Goal: Information Seeking & Learning: Learn about a topic

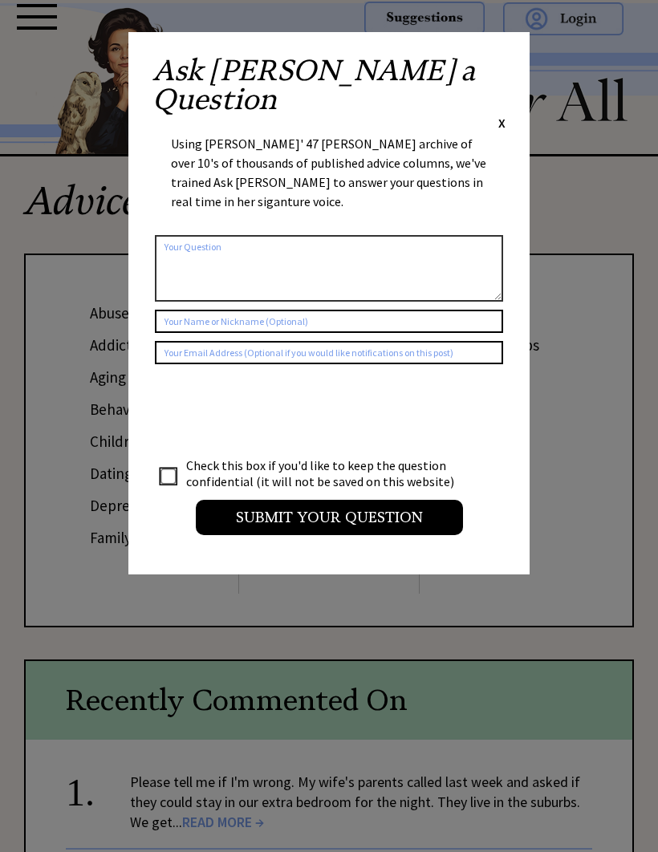
click at [500, 115] on span "X" at bounding box center [501, 123] width 7 height 16
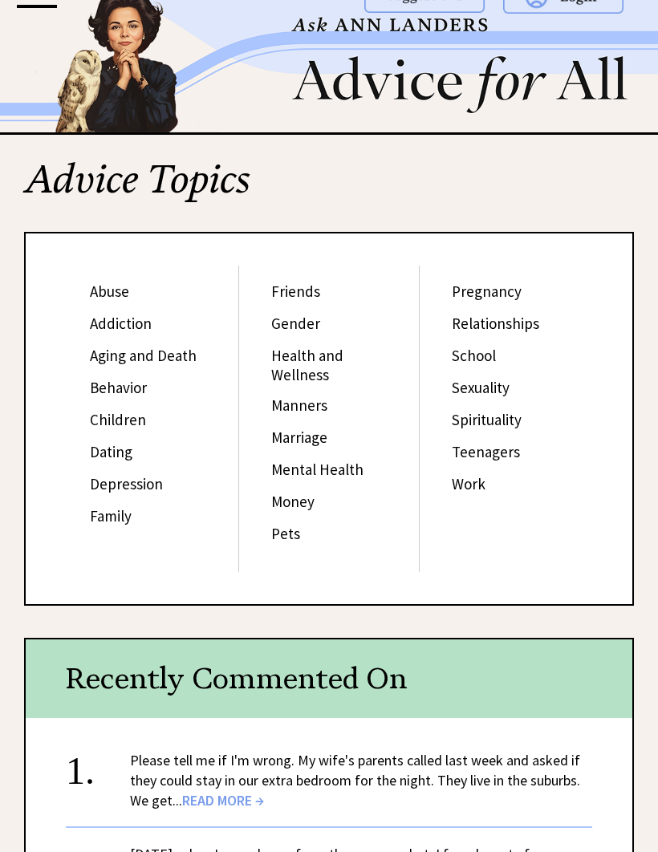
scroll to position [22, 0]
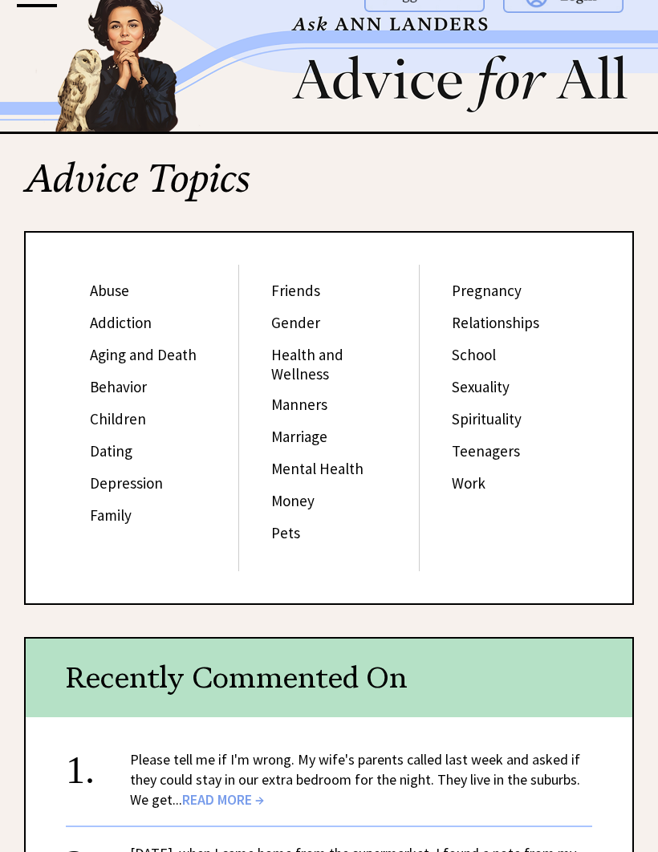
click at [172, 351] on link "Aging and Death" at bounding box center [143, 354] width 107 height 19
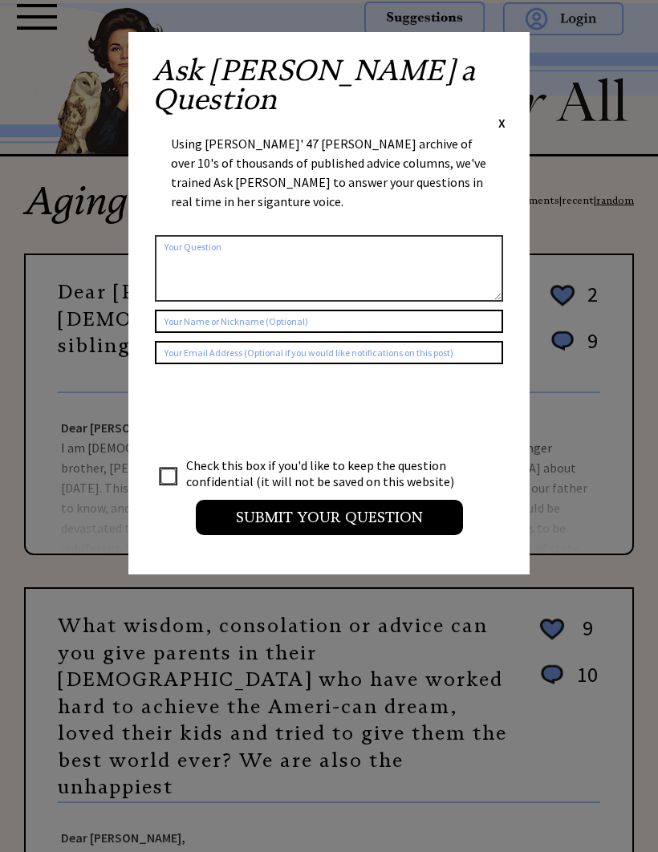
click at [501, 115] on span "X" at bounding box center [501, 123] width 7 height 16
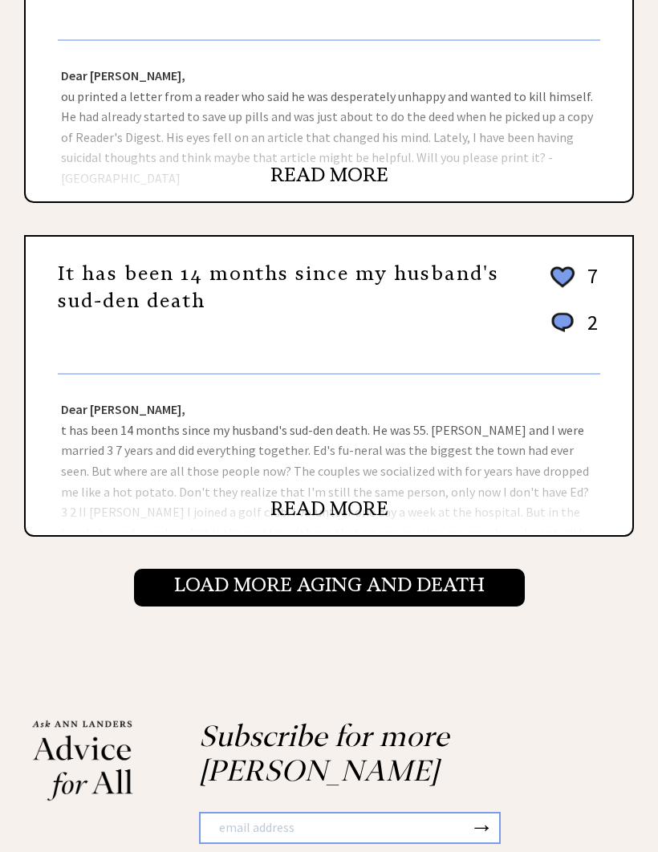
scroll to position [1420, 0]
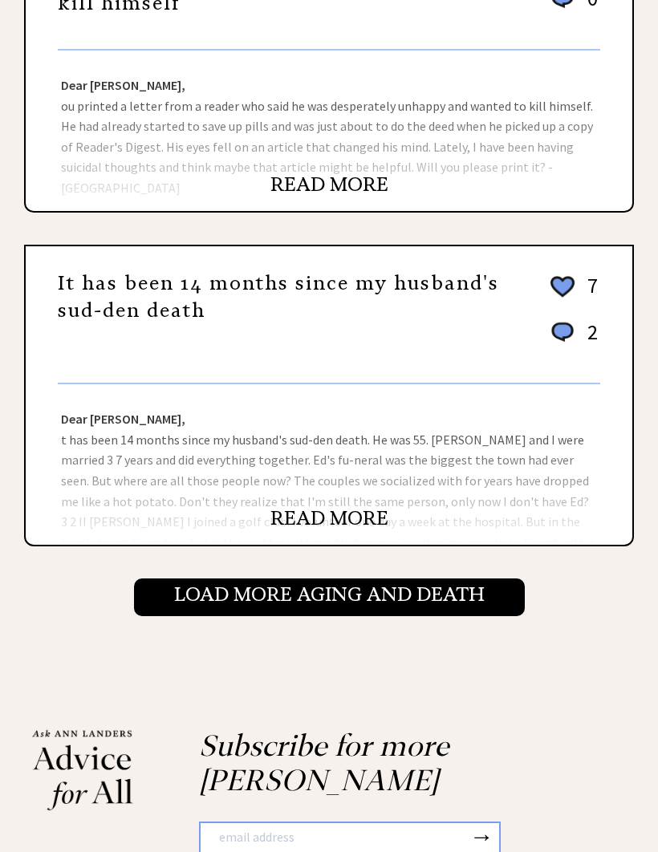
click at [346, 578] on input "Load More Aging and death" at bounding box center [329, 596] width 391 height 37
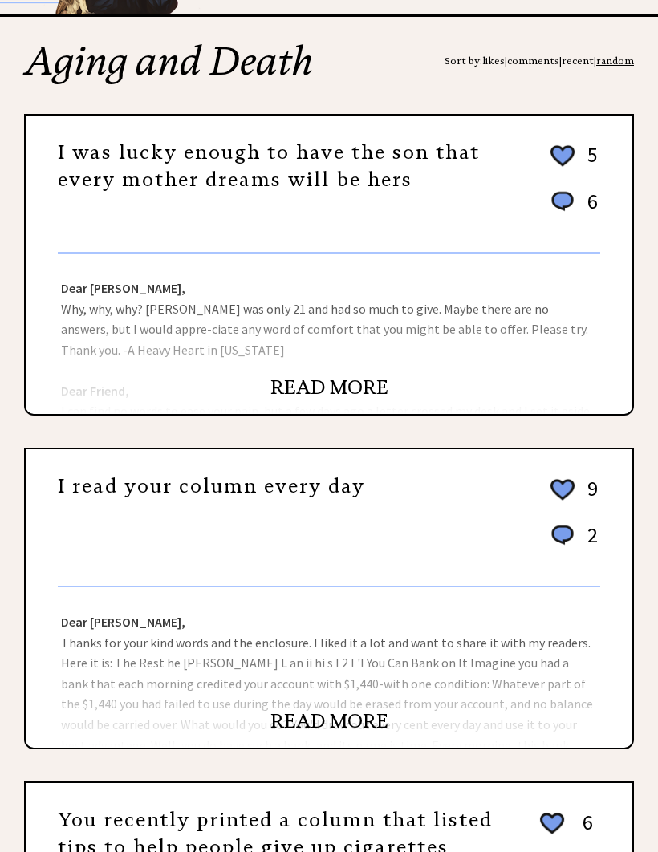
scroll to position [142, 0]
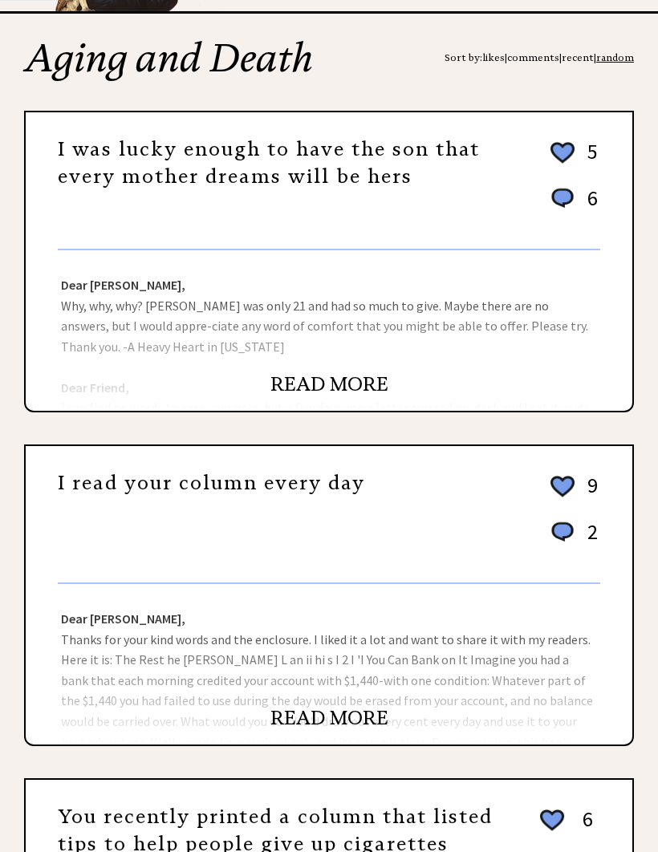
click at [347, 729] on link "READ MORE" at bounding box center [329, 719] width 118 height 24
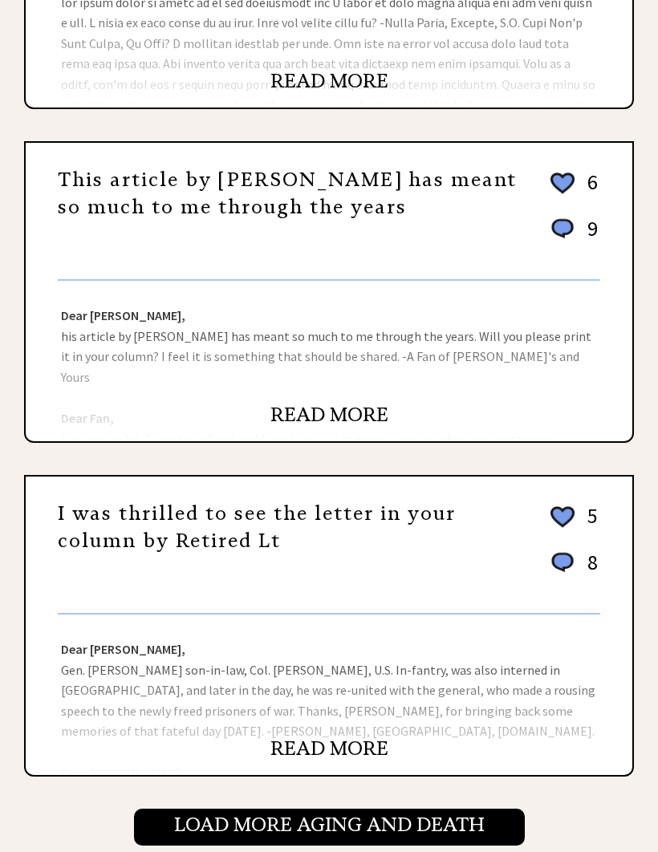
scroll to position [1114, 0]
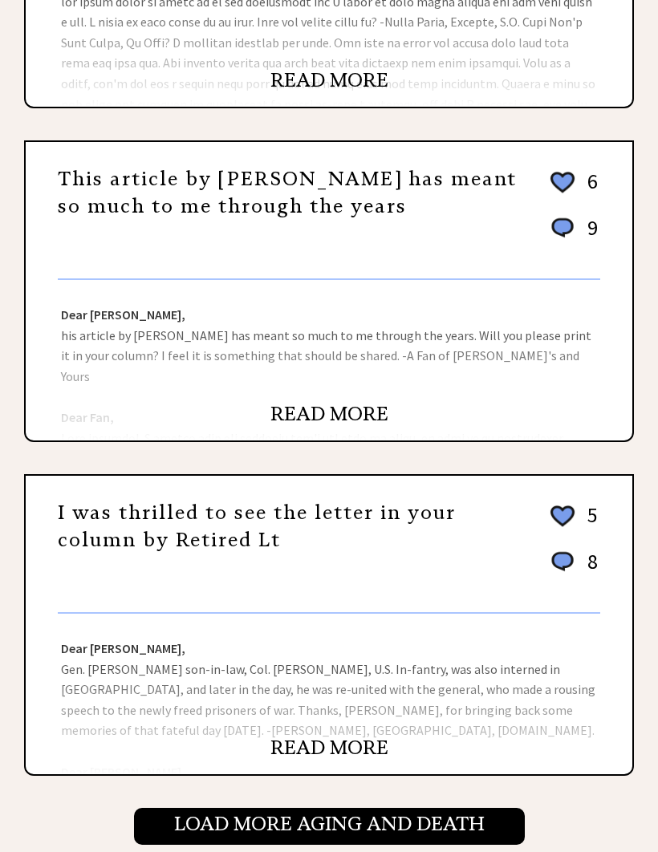
click at [388, 833] on input "Load More Aging and death" at bounding box center [329, 826] width 391 height 37
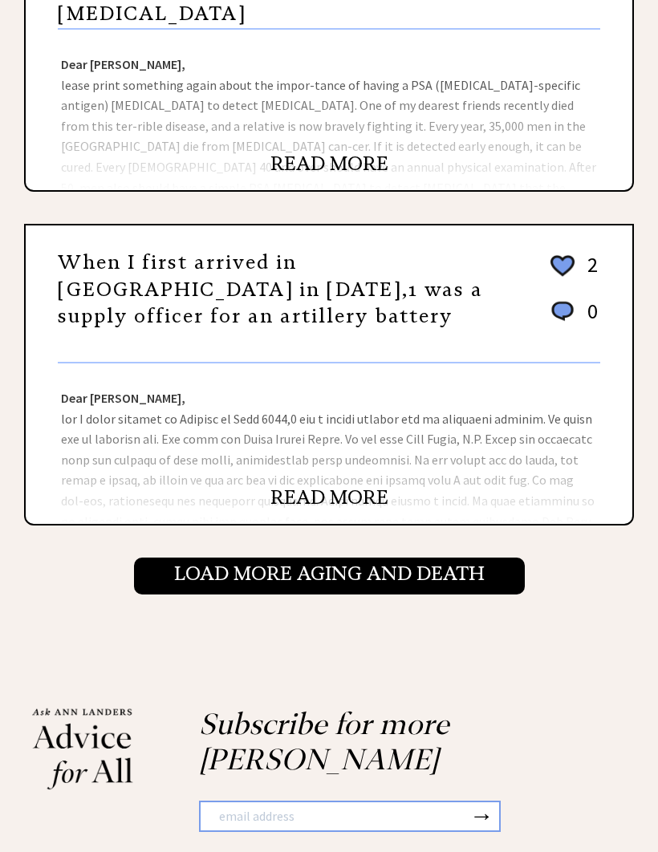
scroll to position [1475, 0]
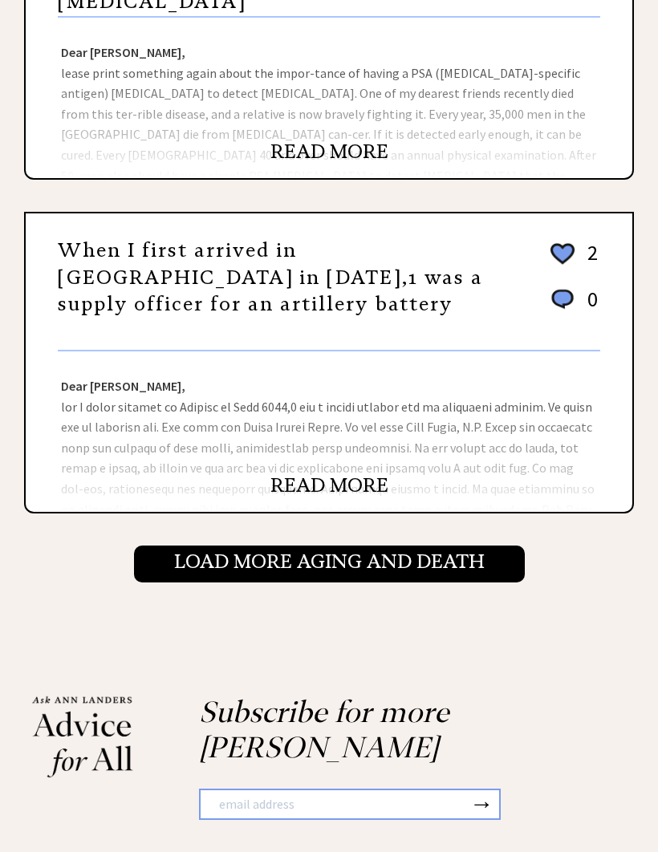
click at [386, 545] on input "Load More Aging and death" at bounding box center [329, 563] width 391 height 37
